Goal: Obtain resource: Download file/media

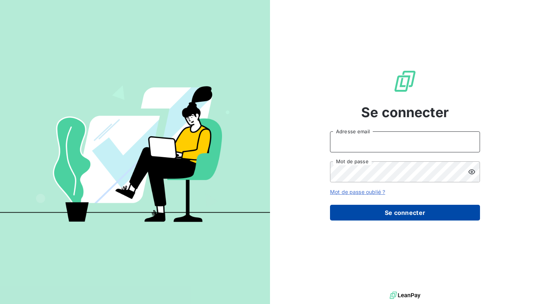
type input "nesrine@monga.io"
click at [346, 209] on button "Se connecter" at bounding box center [405, 213] width 150 height 16
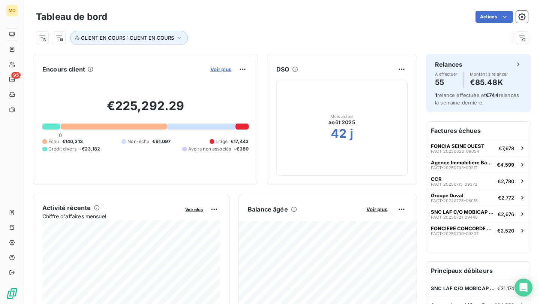
click at [218, 69] on span "Voir plus" at bounding box center [220, 69] width 21 height 6
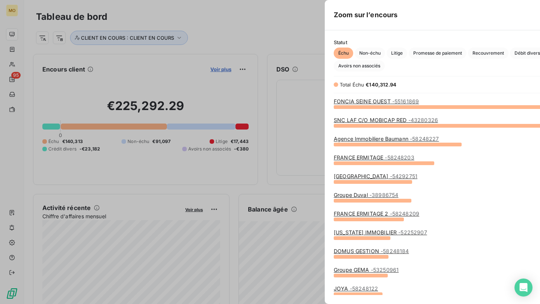
scroll to position [198, 288]
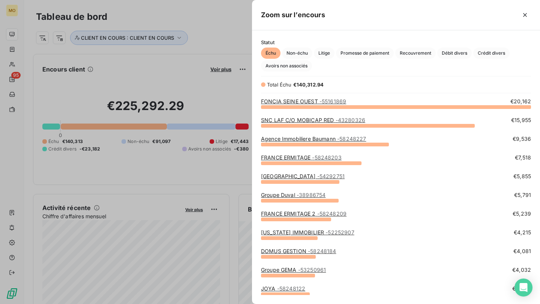
click at [298, 229] on div "[US_STATE] IMMOBILIER - 52252907" at bounding box center [307, 232] width 93 height 7
click at [273, 270] on link "Groupe GEMA - 53250961" at bounding box center [293, 270] width 65 height 6
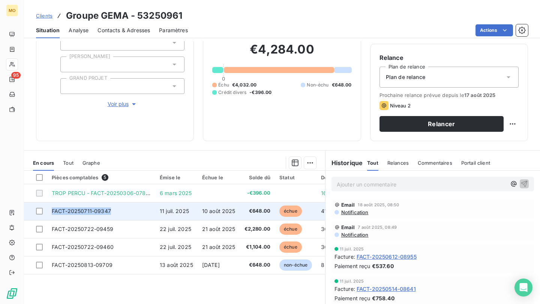
copy span "FACT-20250711-09347"
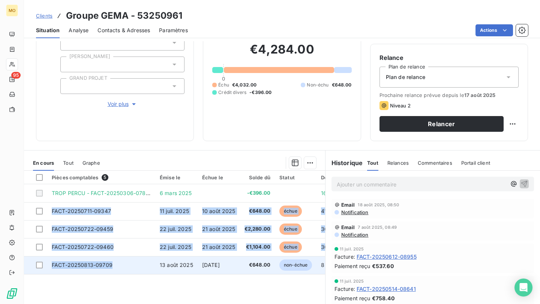
drag, startPoint x: 50, startPoint y: 212, endPoint x: 120, endPoint y: 266, distance: 88.0
click at [120, 266] on tbody "TROP PERCU - FACT-20250306-07841 [DATE] -€396.00 168 j FACT-20250711-09347 [DAT…" at bounding box center [225, 229] width 402 height 90
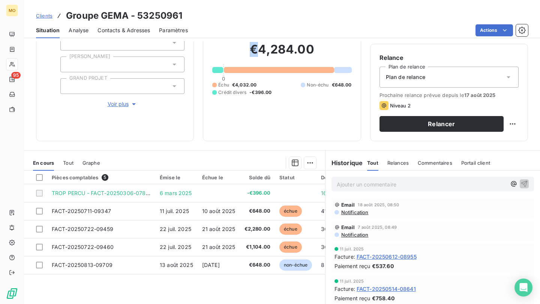
drag, startPoint x: 249, startPoint y: 50, endPoint x: 257, endPoint y: 50, distance: 7.9
click at [257, 50] on h2 "€4,284.00" at bounding box center [281, 53] width 139 height 22
copy h2 "€"
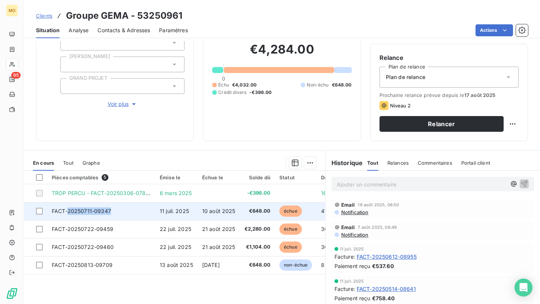
copy span "20250711-09347"
drag, startPoint x: 67, startPoint y: 211, endPoint x: 111, endPoint y: 219, distance: 44.4
click at [111, 222] on tbody "TROP PERCU - FACT-20250306-07841 6 mars 2025 -€396.00 168 j FACT-20250711-09347…" at bounding box center [225, 229] width 402 height 90
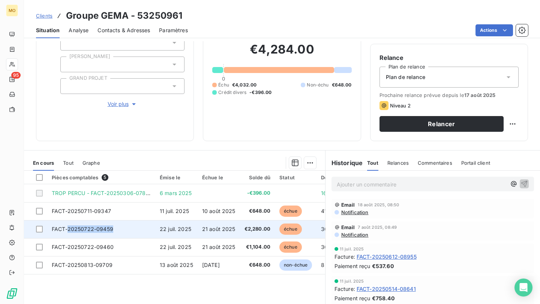
copy span "20250722-09459"
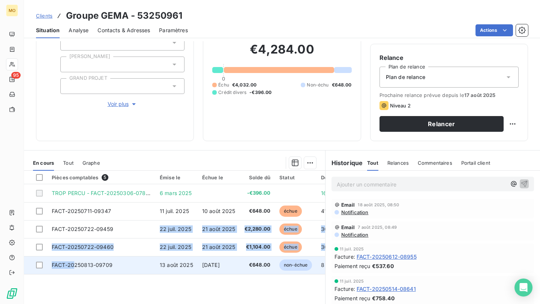
drag, startPoint x: 112, startPoint y: 229, endPoint x: 73, endPoint y: 269, distance: 55.4
click at [73, 269] on tbody "TROP PERCU - FACT-20250306-07841 6 mars 2025 -€396.00 168 j FACT-20250711-09347…" at bounding box center [225, 229] width 402 height 90
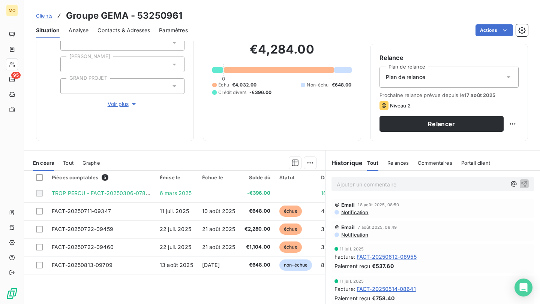
click at [249, 293] on div "Pièces comptables 5 Émise le Échue le Solde dû Statut Délai Retard Tag Relance …" at bounding box center [174, 243] width 301 height 144
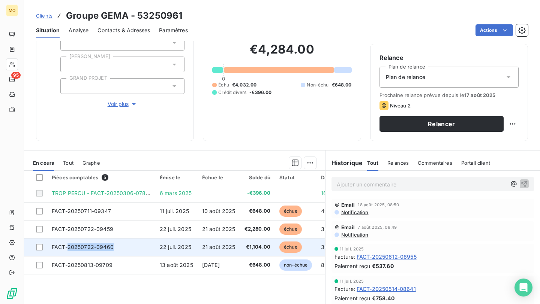
copy span "20250722-09460"
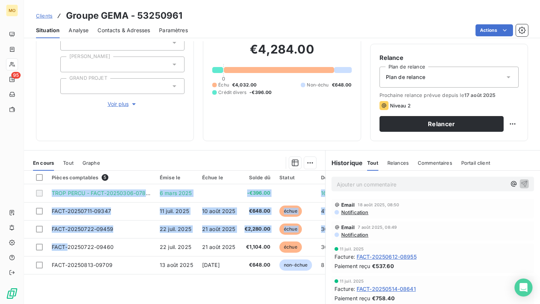
drag, startPoint x: 67, startPoint y: 249, endPoint x: 101, endPoint y: 296, distance: 58.5
click at [101, 296] on div "Pièces comptables 5 Émise le Échue le Solde dû Statut Délai Retard Tag Relance …" at bounding box center [174, 243] width 301 height 144
click at [109, 23] on div "Contacts & Adresses" at bounding box center [123, 30] width 52 height 16
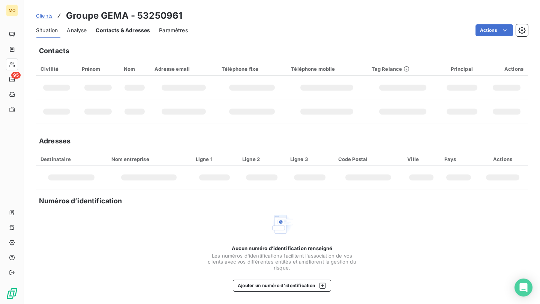
click at [109, 23] on div "Contacts & Adresses" at bounding box center [123, 30] width 54 height 16
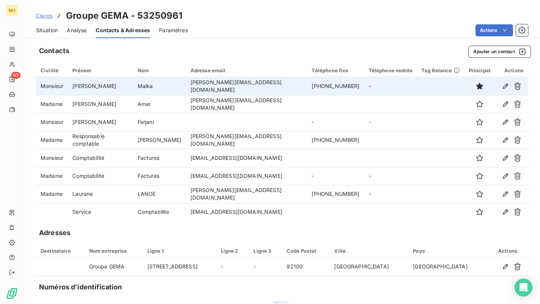
click at [235, 85] on td "david.malka@groupe-gema.com" at bounding box center [246, 86] width 121 height 18
copy td "david.malka@groupe-gema.com"
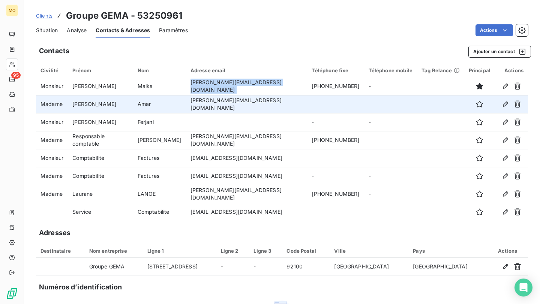
click at [245, 100] on td "deborah.amar@groupe-gema.com" at bounding box center [246, 104] width 121 height 18
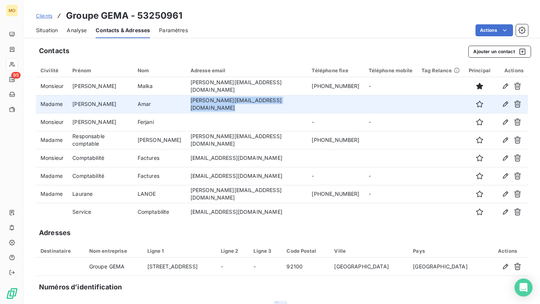
click at [245, 100] on td "deborah.amar@groupe-gema.com" at bounding box center [246, 104] width 121 height 18
copy td "deborah.amar@groupe-gema.com"
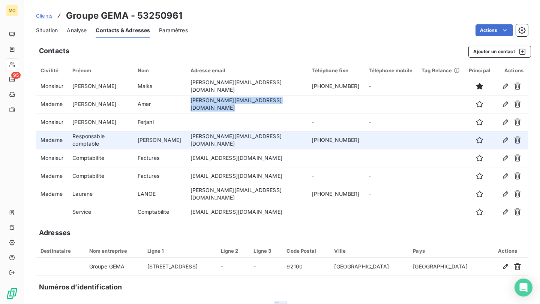
click at [210, 138] on td "l.lanoe@eureka-education.fr" at bounding box center [246, 140] width 121 height 18
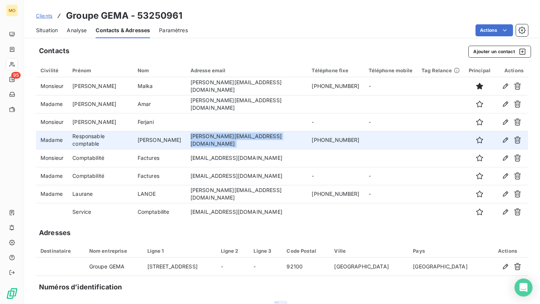
click at [210, 138] on td "l.lanoe@eureka-education.fr" at bounding box center [246, 140] width 121 height 18
copy td "l.lanoe@eureka-education.fr"
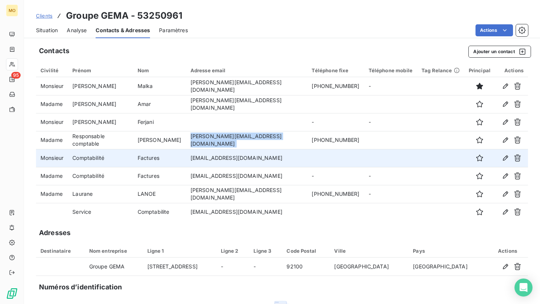
click at [276, 160] on td "fournisseursstructure@groupe-gema.com" at bounding box center [246, 158] width 121 height 18
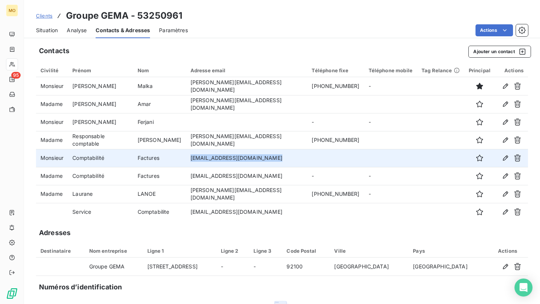
click at [276, 160] on td "fournisseursstructure@groupe-gema.com" at bounding box center [246, 158] width 121 height 18
copy td "fournisseursstructure@groupe-gema.com"
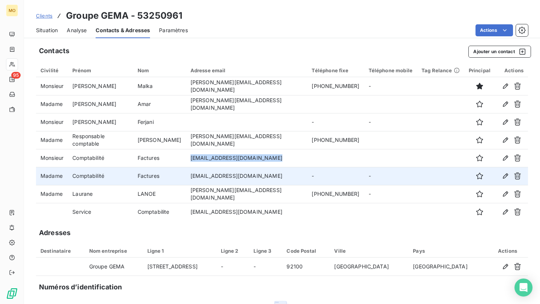
click at [280, 178] on td "fournisseursstructure@groupe-gema.com" at bounding box center [246, 176] width 121 height 18
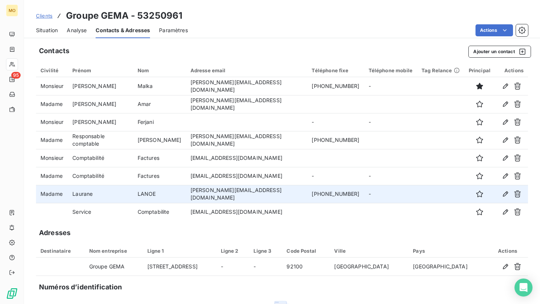
click at [264, 188] on td "l.lanoe@eureka-education.fr" at bounding box center [246, 194] width 121 height 18
click at [254, 189] on td "l.lanoe@eureka-education.fr" at bounding box center [246, 194] width 121 height 18
click at [254, 191] on td "l.lanoe@eureka-education.fr" at bounding box center [246, 194] width 121 height 18
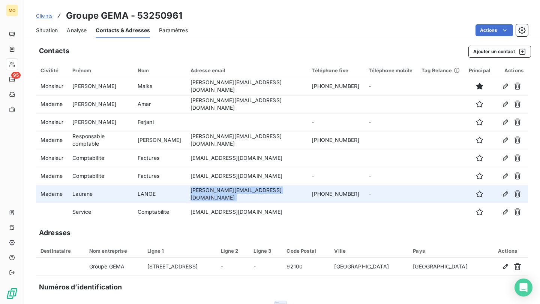
click at [254, 191] on td "l.lanoe@eureka-education.fr" at bounding box center [246, 194] width 121 height 18
copy td "l.lanoe@eureka-education.fr"
click at [230, 194] on td "l.lanoe@eureka-education.fr" at bounding box center [246, 194] width 121 height 18
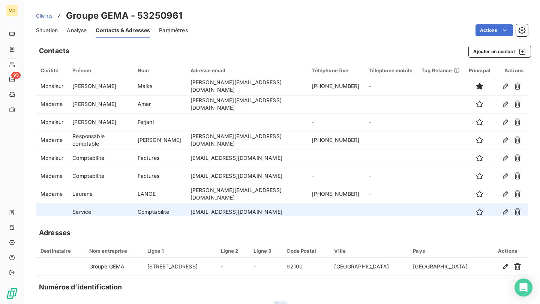
click at [236, 211] on td "comptabilite@groupe-gema.com" at bounding box center [246, 212] width 121 height 18
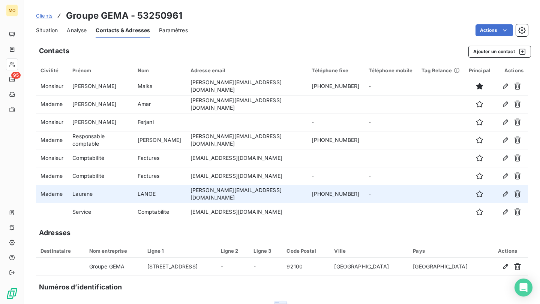
click at [260, 194] on td "l.lanoe@eureka-education.fr" at bounding box center [246, 194] width 121 height 18
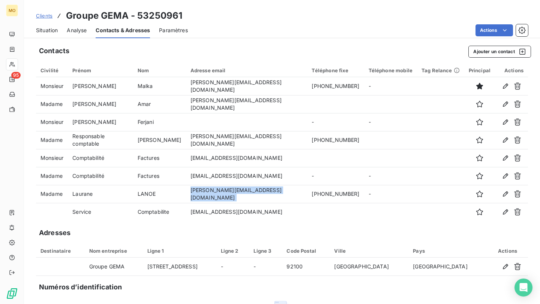
click at [50, 31] on span "Situation" at bounding box center [47, 30] width 22 height 7
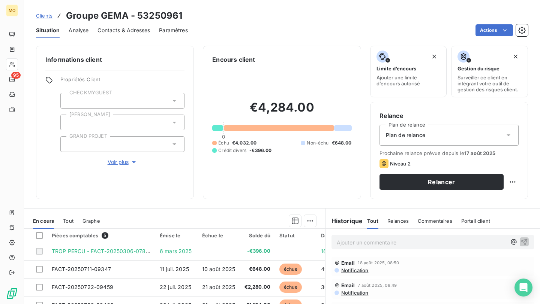
scroll to position [33, 0]
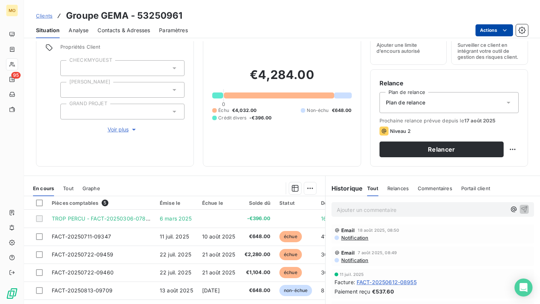
click at [487, 24] on html "MO 95 Clients Groupe GEMA - 53250961 Situation Analyse Contacts & Adresses Para…" at bounding box center [270, 152] width 540 height 304
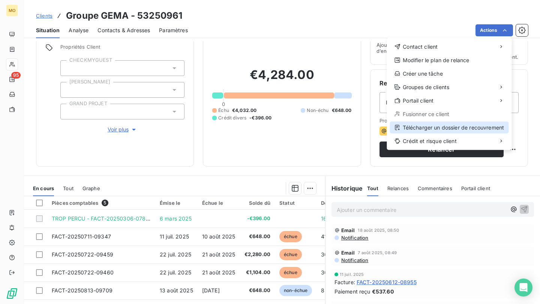
click at [427, 129] on div "Télécharger un dossier de recouvrement" at bounding box center [449, 128] width 119 height 12
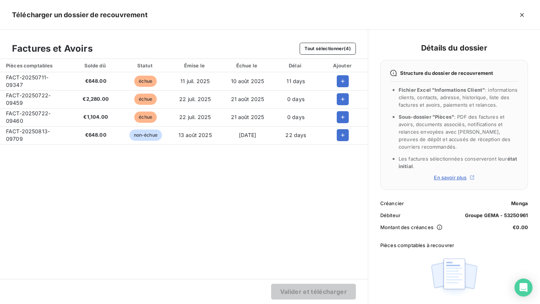
click at [333, 73] on td at bounding box center [343, 81] width 50 height 18
click at [335, 92] on td at bounding box center [343, 99] width 50 height 18
click at [339, 97] on icon "button" at bounding box center [342, 99] width 7 height 7
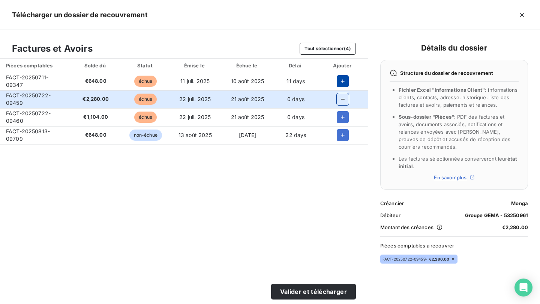
click at [339, 85] on icon "button" at bounding box center [342, 81] width 7 height 7
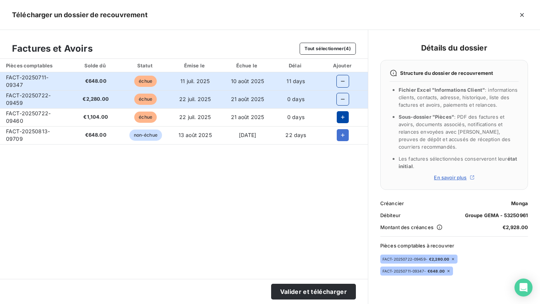
click at [338, 113] on button "button" at bounding box center [343, 117] width 12 height 12
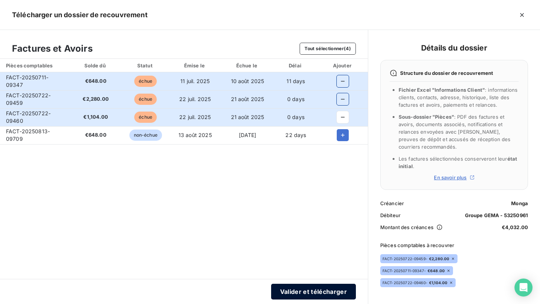
click at [292, 291] on button "Valider et télécharger" at bounding box center [313, 292] width 85 height 16
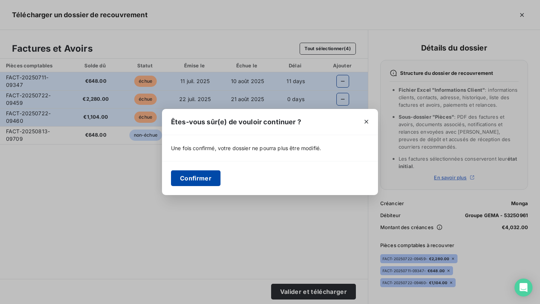
click at [195, 179] on button "Confirmer" at bounding box center [195, 179] width 49 height 16
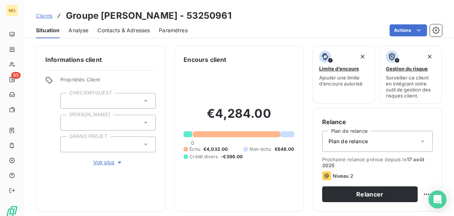
scroll to position [33, 0]
